Goal: Transaction & Acquisition: Obtain resource

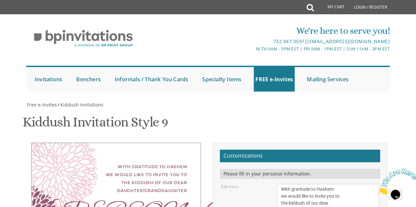
scroll to position [219, 0]
drag, startPoint x: 301, startPoint y: 75, endPoint x: 275, endPoint y: 50, distance: 35.7
click at [275, 184] on div "With gratitude to Hashem we would like to invite you to the kiddush of our dear…" at bounding box center [328, 200] width 112 height 32
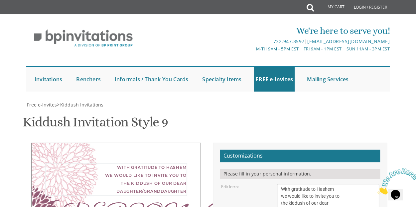
drag, startPoint x: 322, startPoint y: 148, endPoint x: 271, endPoint y: 125, distance: 55.6
drag, startPoint x: 346, startPoint y: 164, endPoint x: 280, endPoint y: 163, distance: 66.5
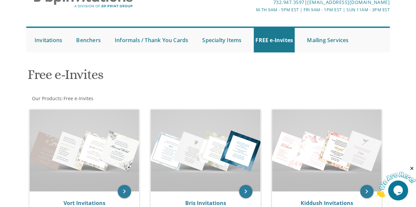
scroll to position [50, 0]
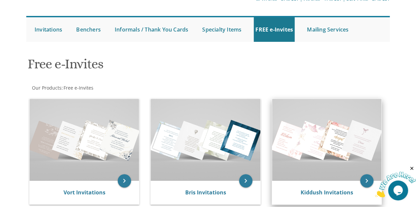
click at [331, 144] on img at bounding box center [326, 140] width 109 height 82
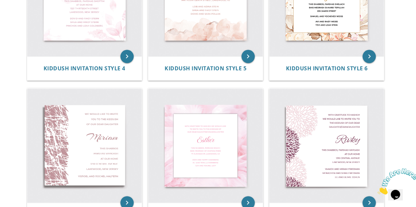
scroll to position [352, 0]
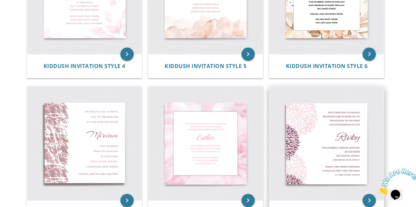
click at [339, 151] on img at bounding box center [326, 143] width 114 height 114
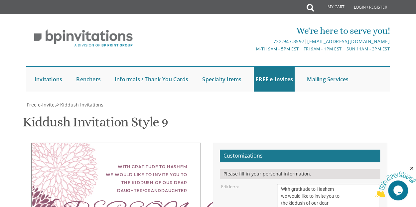
scroll to position [122, 0]
drag, startPoint x: 336, startPoint y: 89, endPoint x: 276, endPoint y: 63, distance: 64.9
click at [277, 184] on textarea "With gratitude to Hashem we would like to invite you to the kiddush of our dear…" at bounding box center [328, 200] width 102 height 32
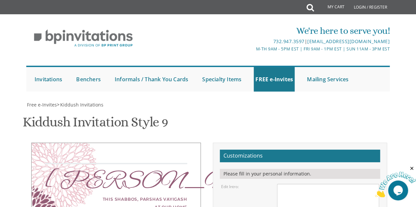
paste textarea "With gratitude to Hashem we would like to invite you to the kiddush of our dear…"
type textarea "With gratitude to Hashem we would like to invite you to the kiddush of our dear…"
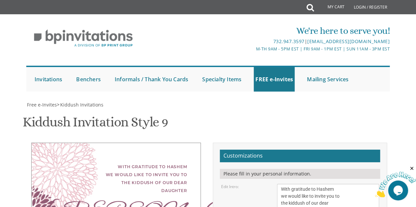
drag, startPoint x: 327, startPoint y: 162, endPoint x: 272, endPoint y: 138, distance: 59.8
paste textarea "This Shabbos, Parshas Ki Savo Men at Cong. Bais Yehuda Shalom- 1 Linda Dr Women…"
type textarea "This Shabbos, Parshas Ki Savo Men at Cong. Bais Yehuda Shalom- 1 Linda Dr Women…"
drag, startPoint x: 291, startPoint y: 125, endPoint x: 277, endPoint y: 123, distance: 14.4
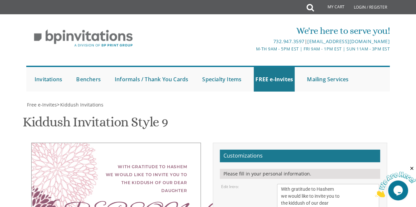
type textarea "Sara"
click at [275, 184] on div "With gratitude to Hashem we would like to invite you to the kiddush of our dear…" at bounding box center [328, 200] width 112 height 32
drag, startPoint x: 324, startPoint y: 194, endPoint x: 280, endPoint y: 172, distance: 49.0
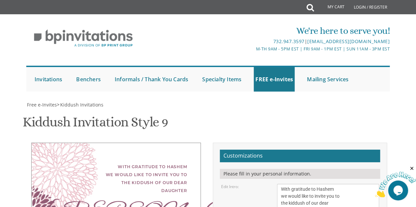
paste textarea "Tzvi Yaakov and Dina Gongola"
type textarea "Tzvi Yaakov and Dina Gongola"
click at [335, 184] on textarea "With gratitude to Hashem we would like to invite you to the kiddush of our dear…" at bounding box center [328, 200] width 102 height 32
type textarea "With gratitude to Hashem Yisbarach we would like to invite you to the kiddush o…"
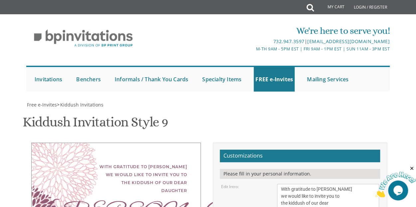
scroll to position [198, 0]
type input "drgongola@gmail.com"
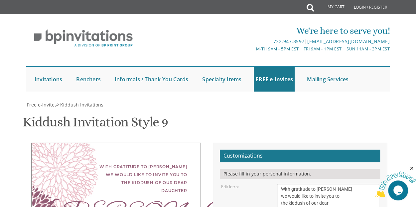
scroll to position [95, 0]
